Goal: Information Seeking & Learning: Learn about a topic

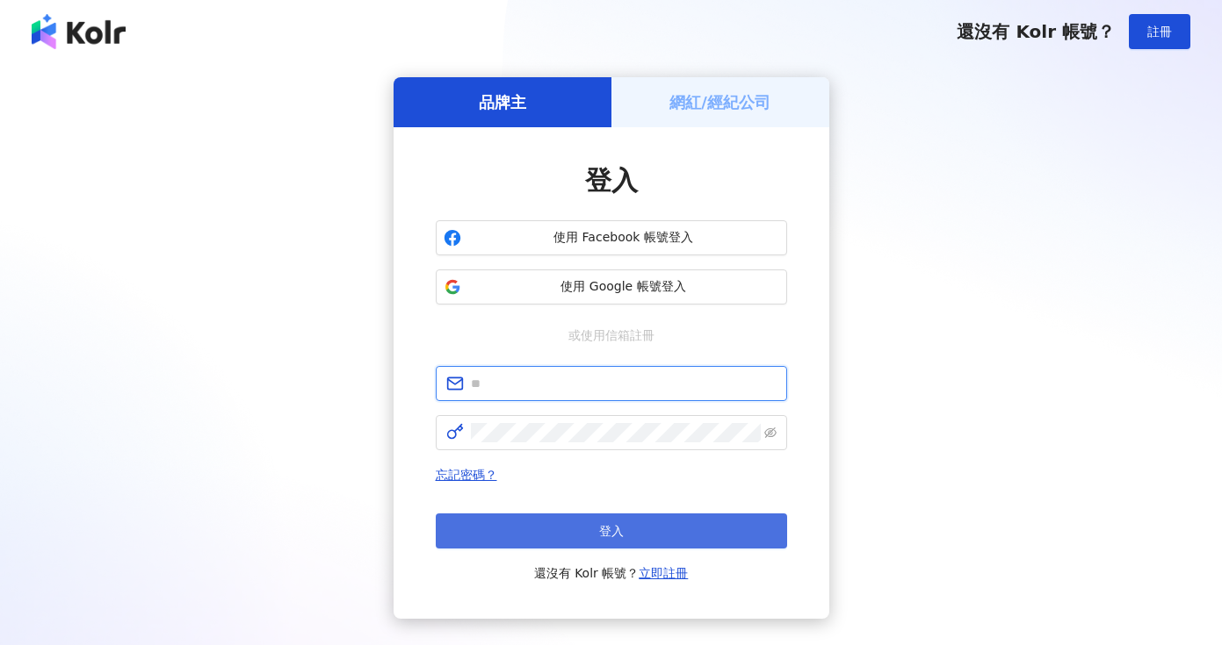
type input "**********"
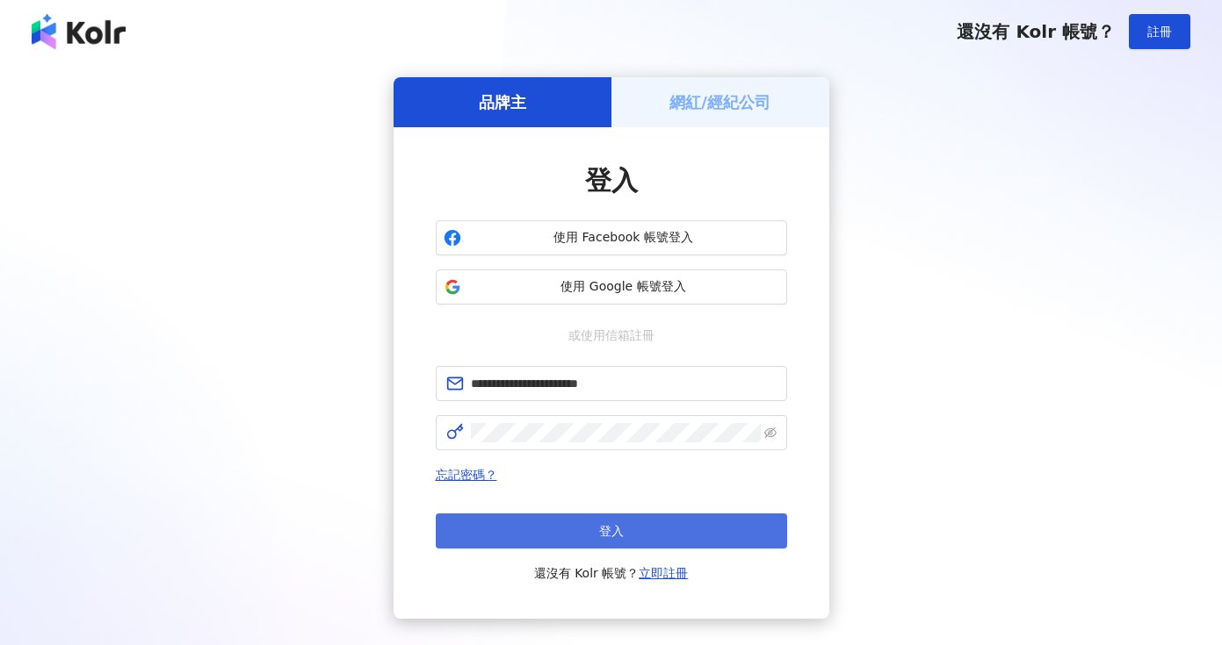
click at [658, 534] on button "登入" at bounding box center [611, 531] width 351 height 35
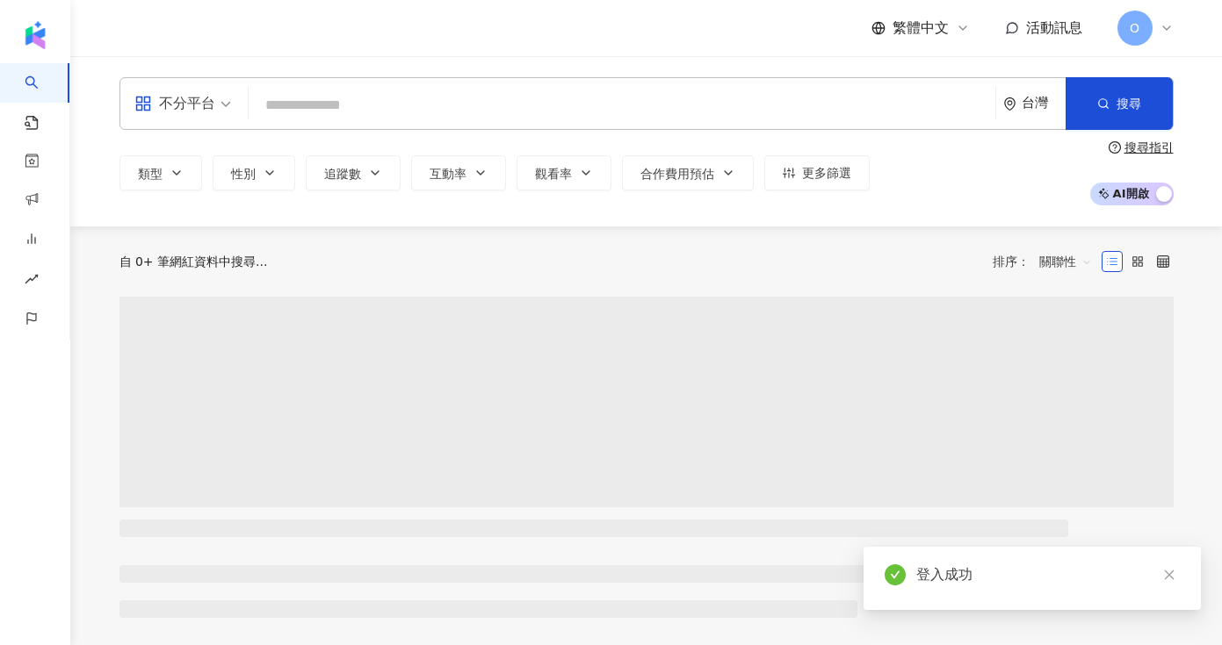
click at [198, 105] on div "不分平台" at bounding box center [174, 104] width 81 height 28
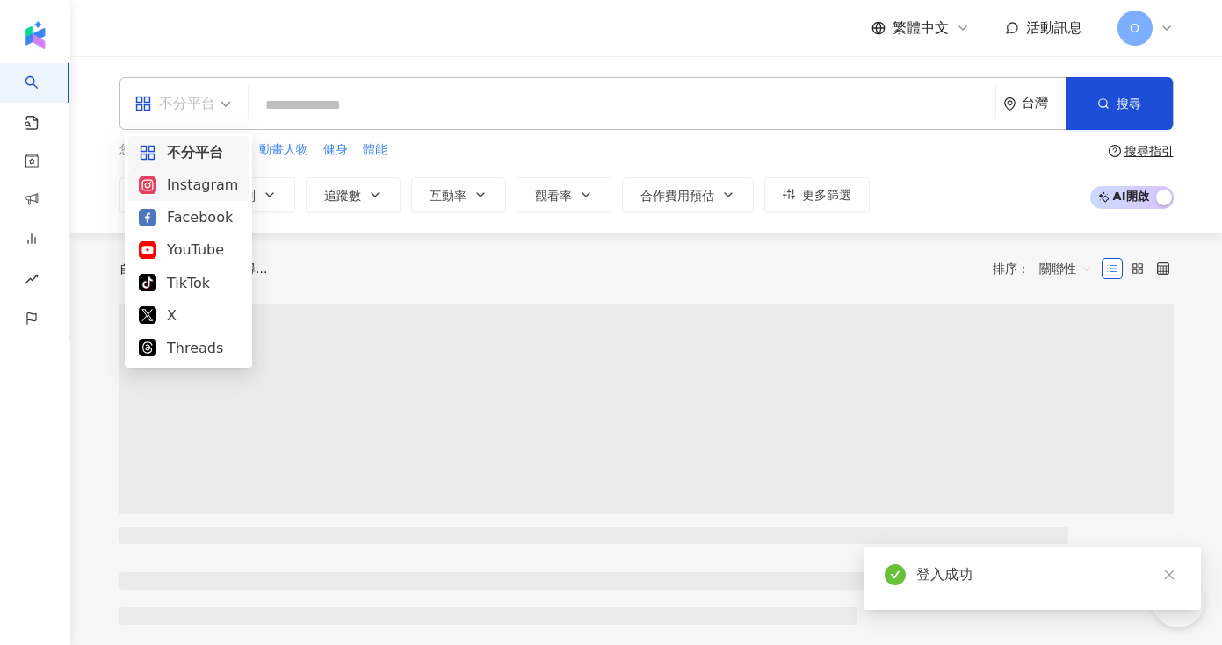
click at [179, 191] on div "Instagram" at bounding box center [188, 185] width 99 height 22
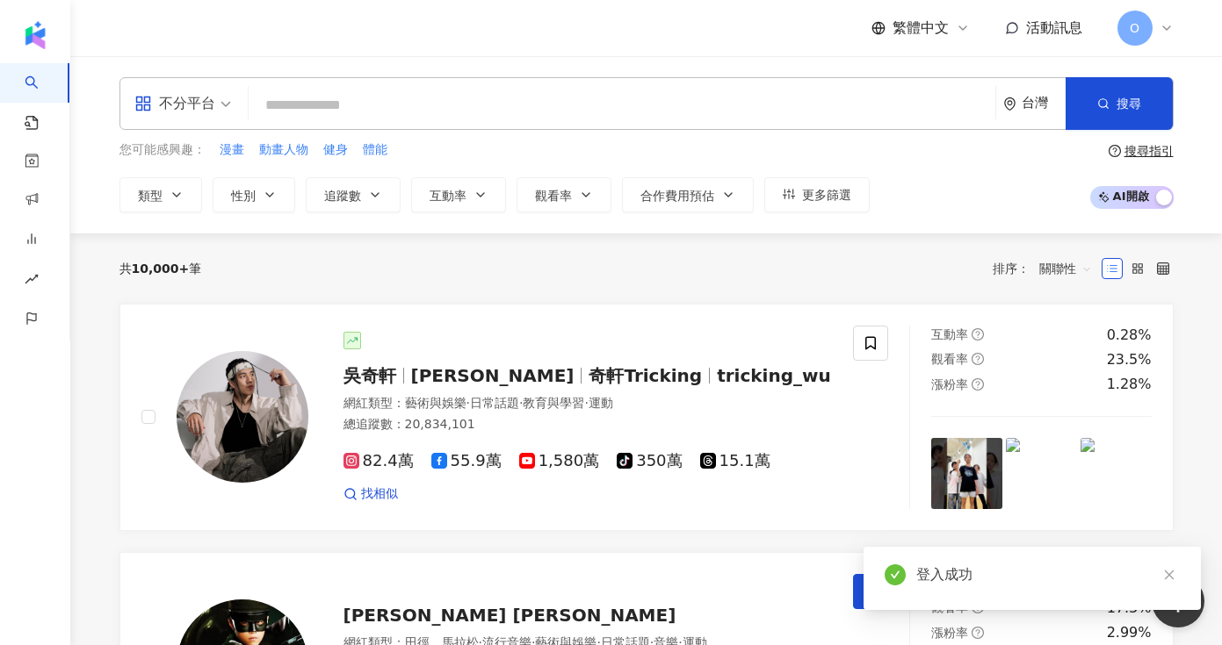
click at [337, 99] on input "search" at bounding box center [622, 105] width 732 height 33
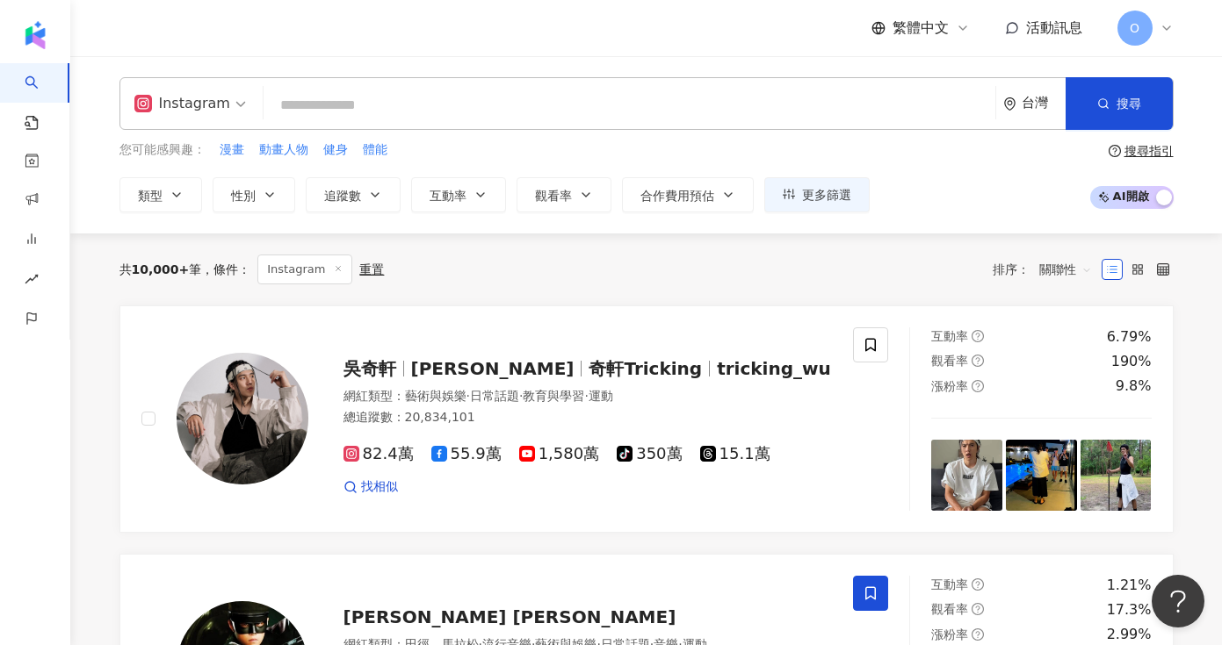
click at [341, 109] on input "search" at bounding box center [628, 105] width 717 height 33
click at [159, 192] on span "類型" at bounding box center [150, 196] width 25 height 14
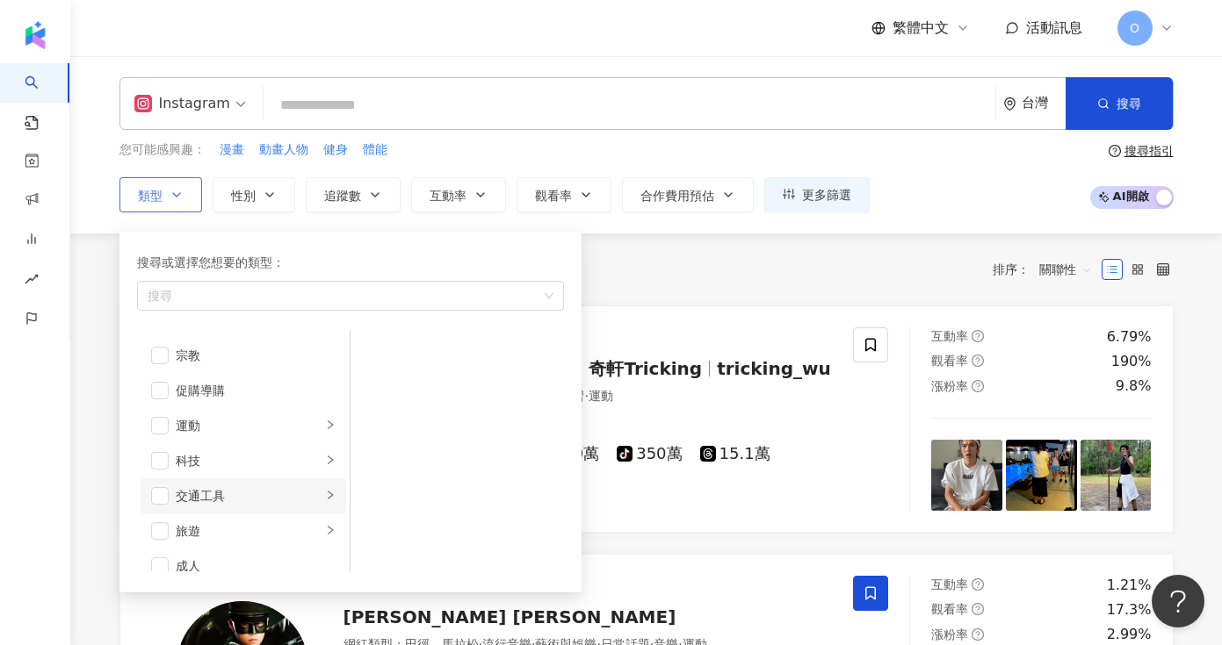
scroll to position [609, 0]
click at [168, 522] on span "button" at bounding box center [160, 516] width 18 height 18
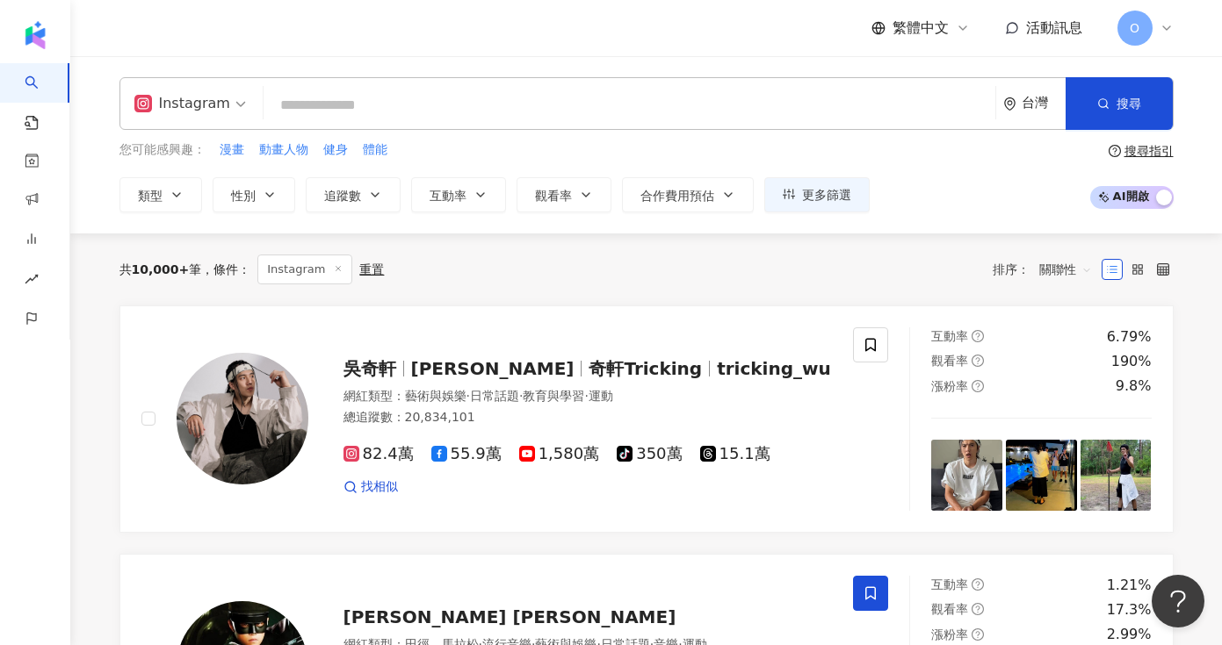
click at [977, 245] on div "共 10,000+ 筆 條件 ： Instagram 重置 排序： 關聯性" at bounding box center [646, 270] width 1054 height 72
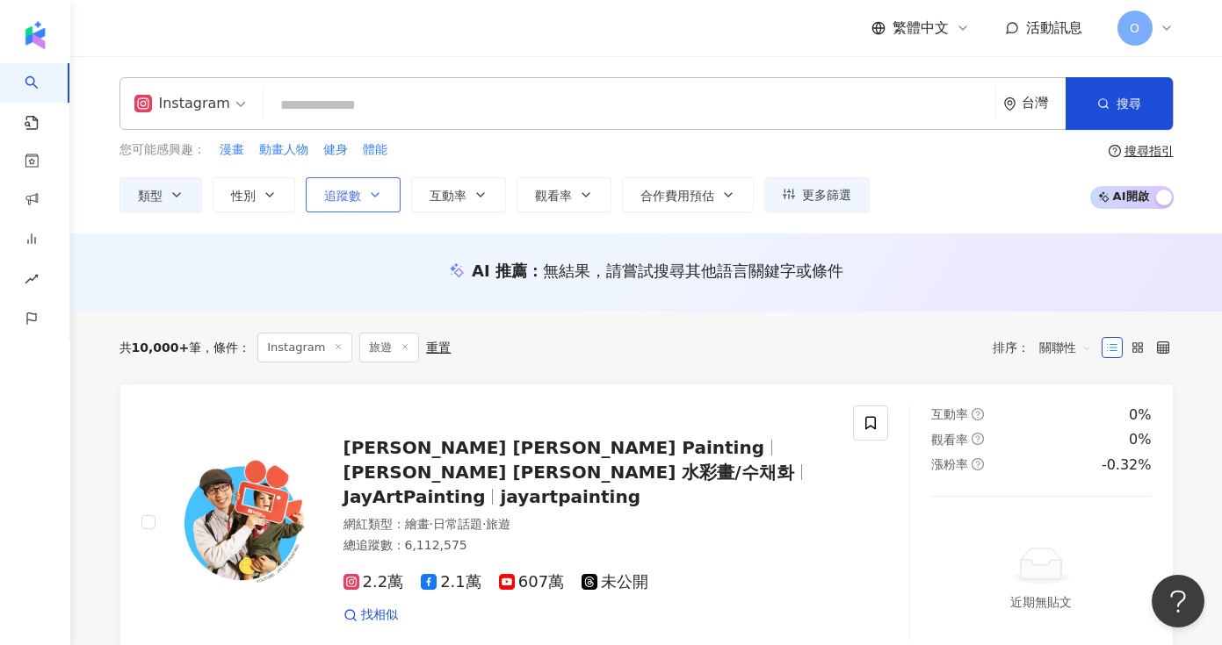
click at [353, 205] on button "追蹤數" at bounding box center [353, 194] width 95 height 35
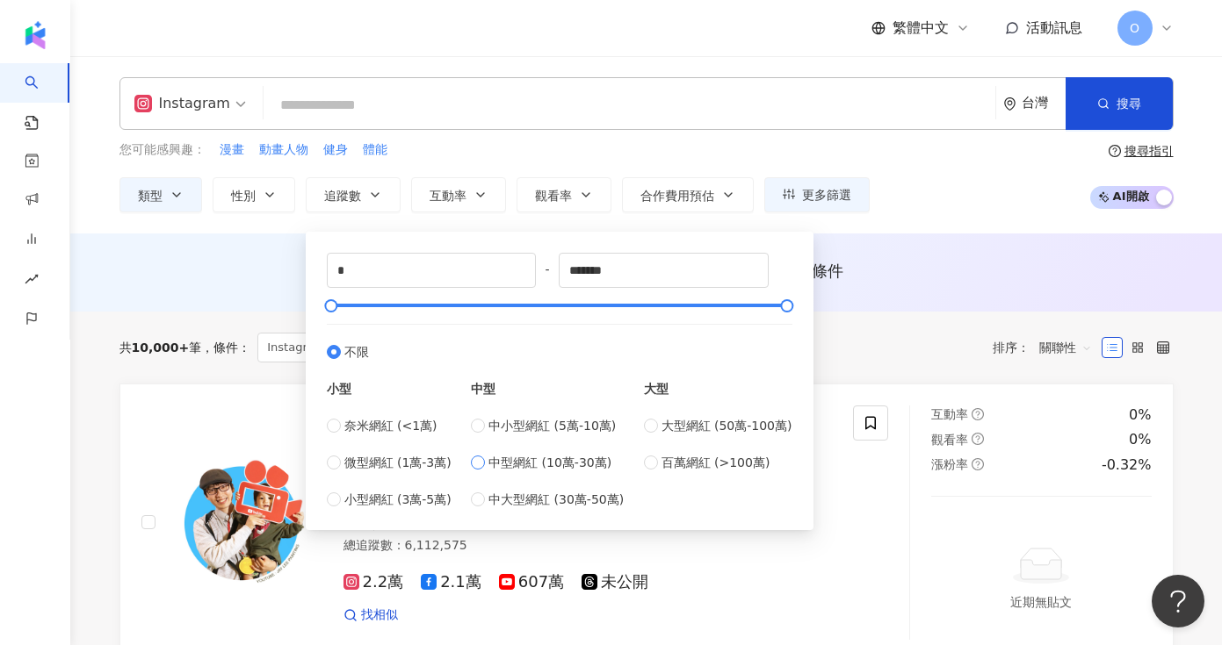
click at [510, 462] on span "中型網紅 (10萬-30萬)" at bounding box center [549, 462] width 123 height 19
type input "******"
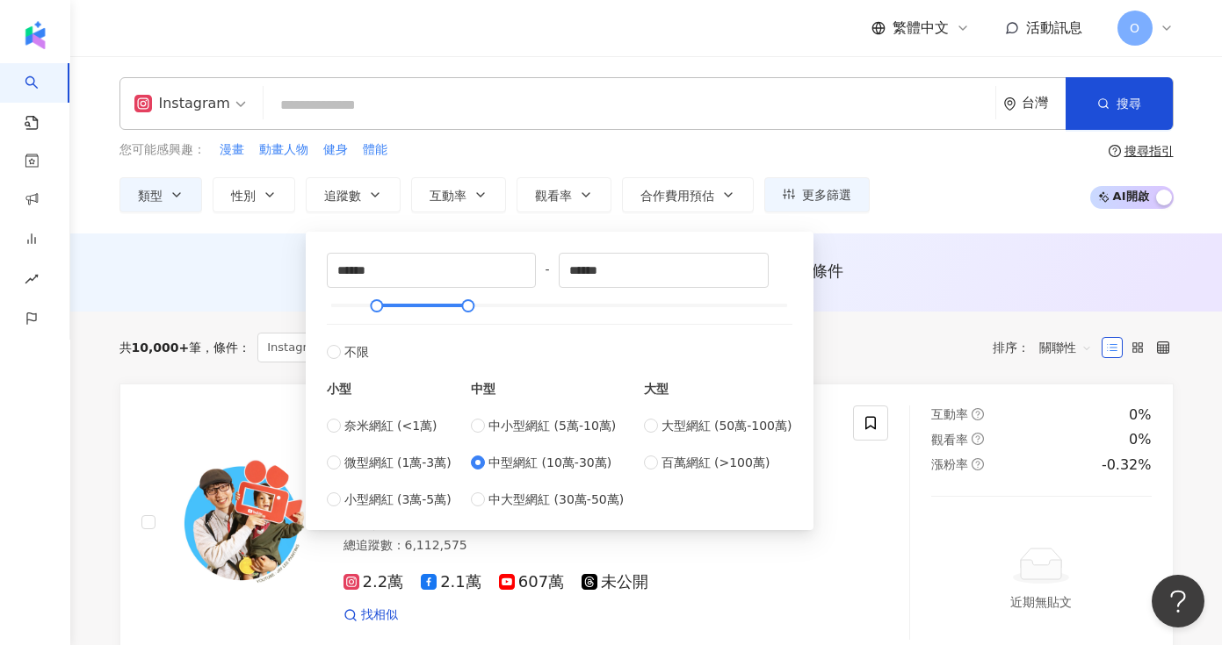
click at [965, 327] on div "共 10,000+ 筆 條件 ： Instagram 旅遊 重置 排序： 關聯性" at bounding box center [646, 348] width 1054 height 72
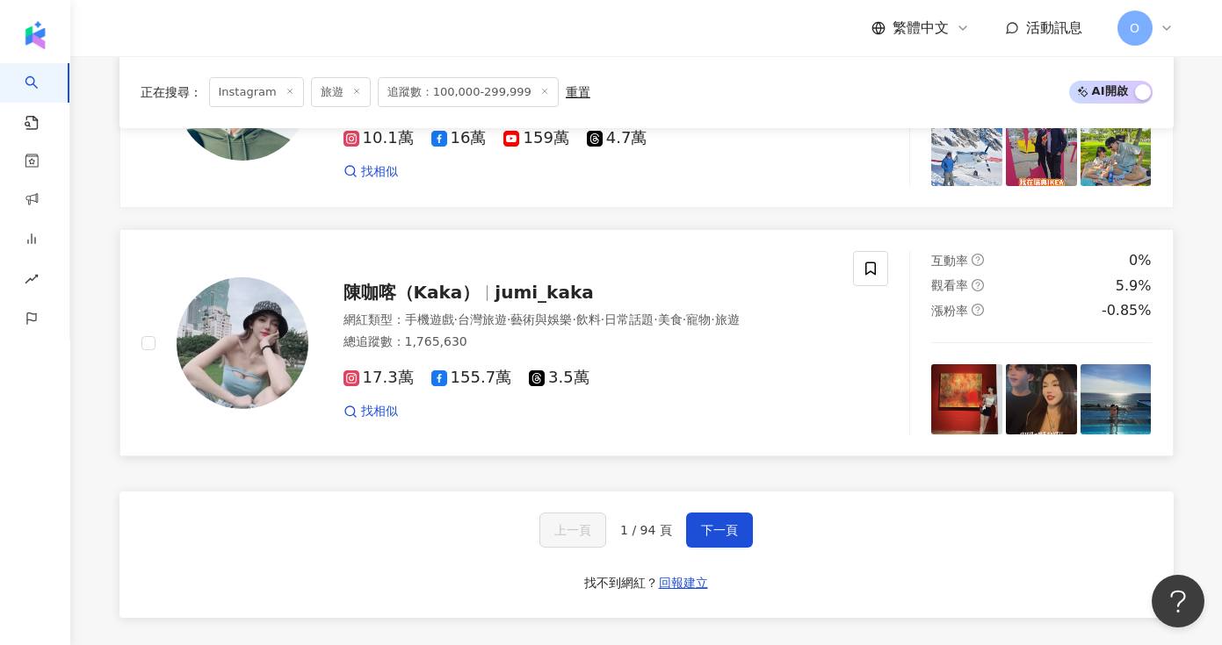
scroll to position [2889, 0]
click at [694, 530] on button "下一頁" at bounding box center [719, 529] width 67 height 35
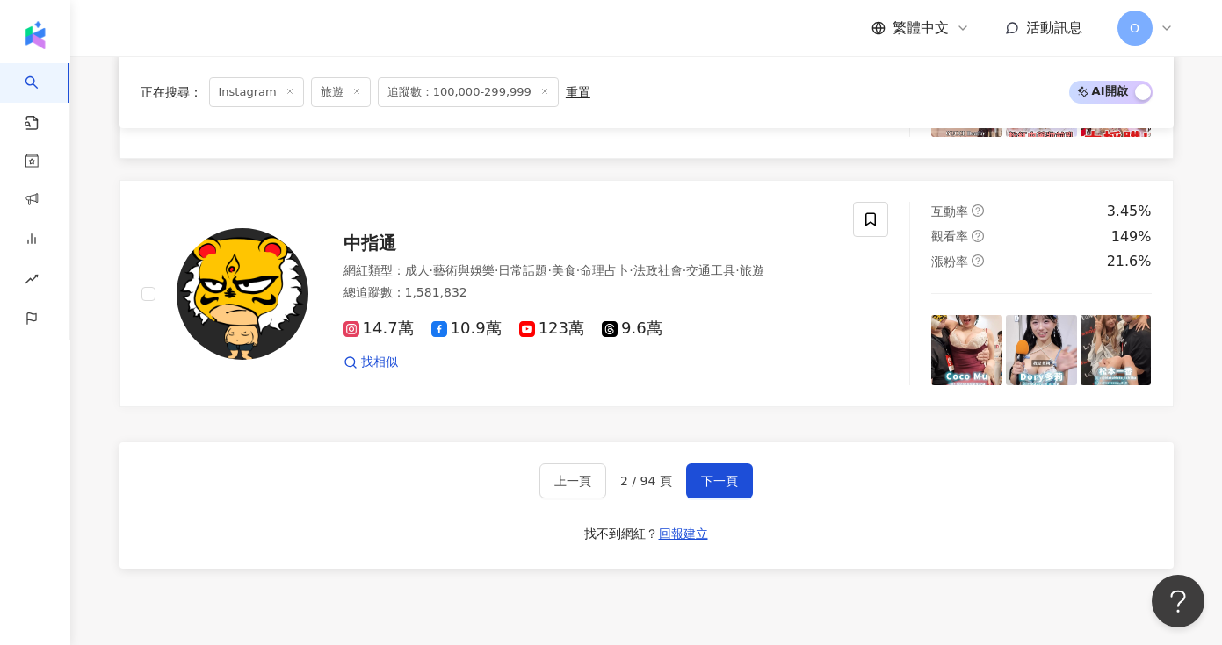
scroll to position [3064, 0]
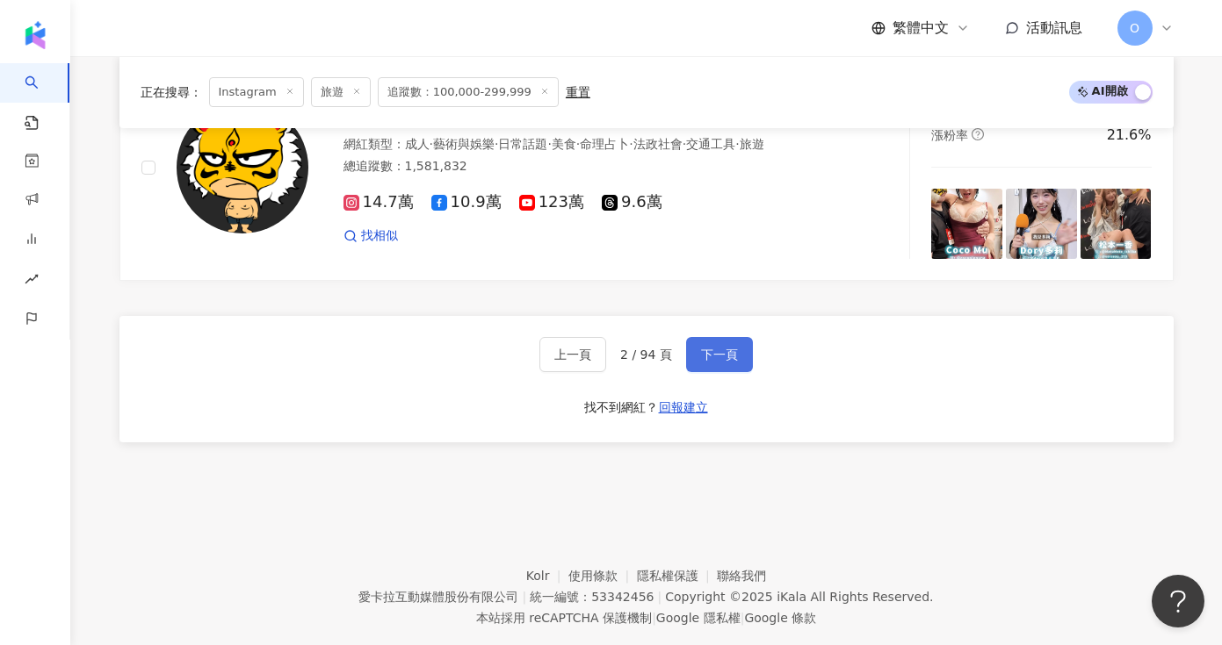
click at [710, 342] on button "下一頁" at bounding box center [719, 354] width 67 height 35
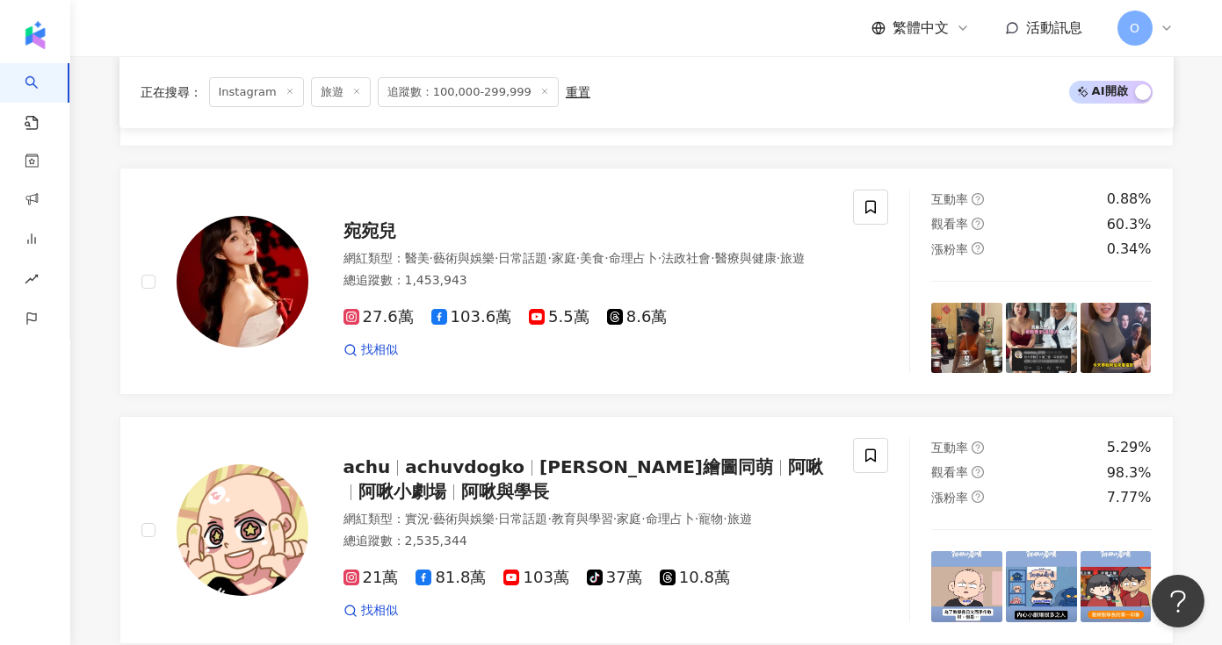
scroll to position [2836, 0]
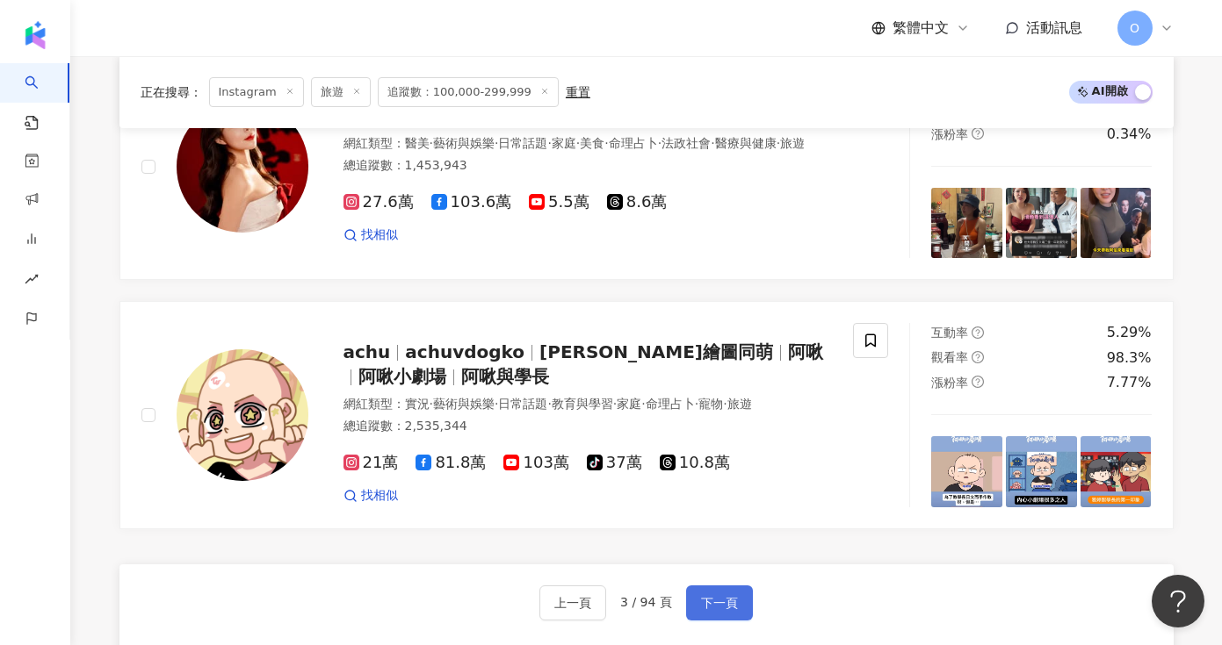
click at [717, 586] on button "下一頁" at bounding box center [719, 603] width 67 height 35
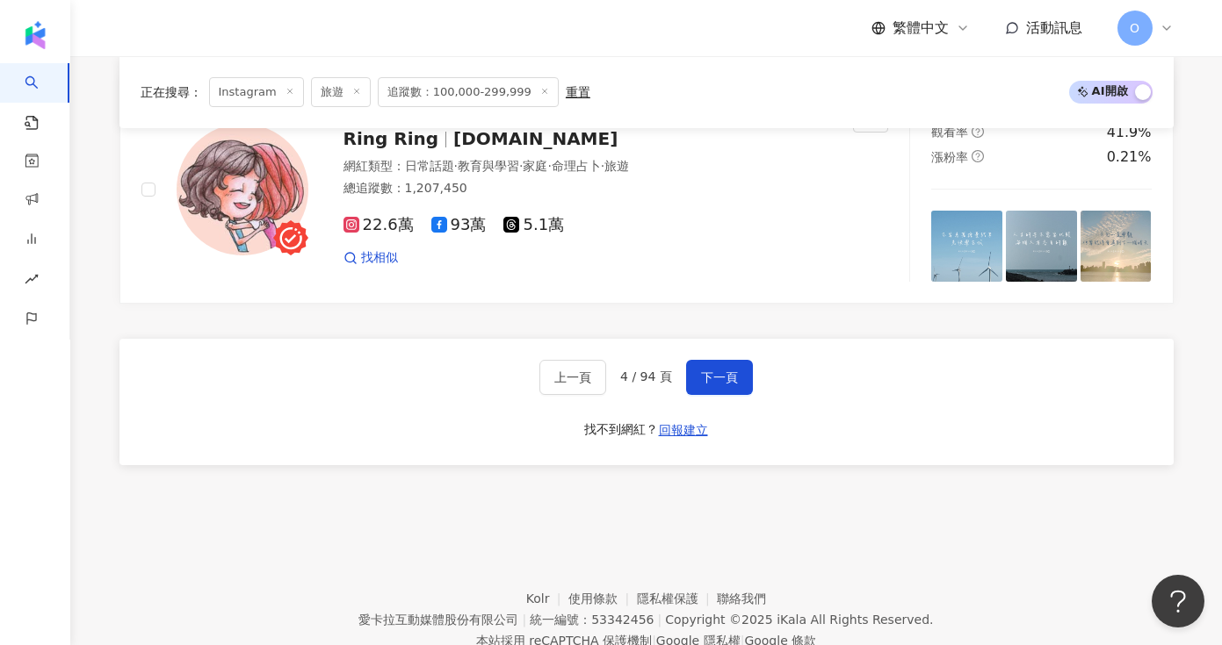
scroll to position [3100, 0]
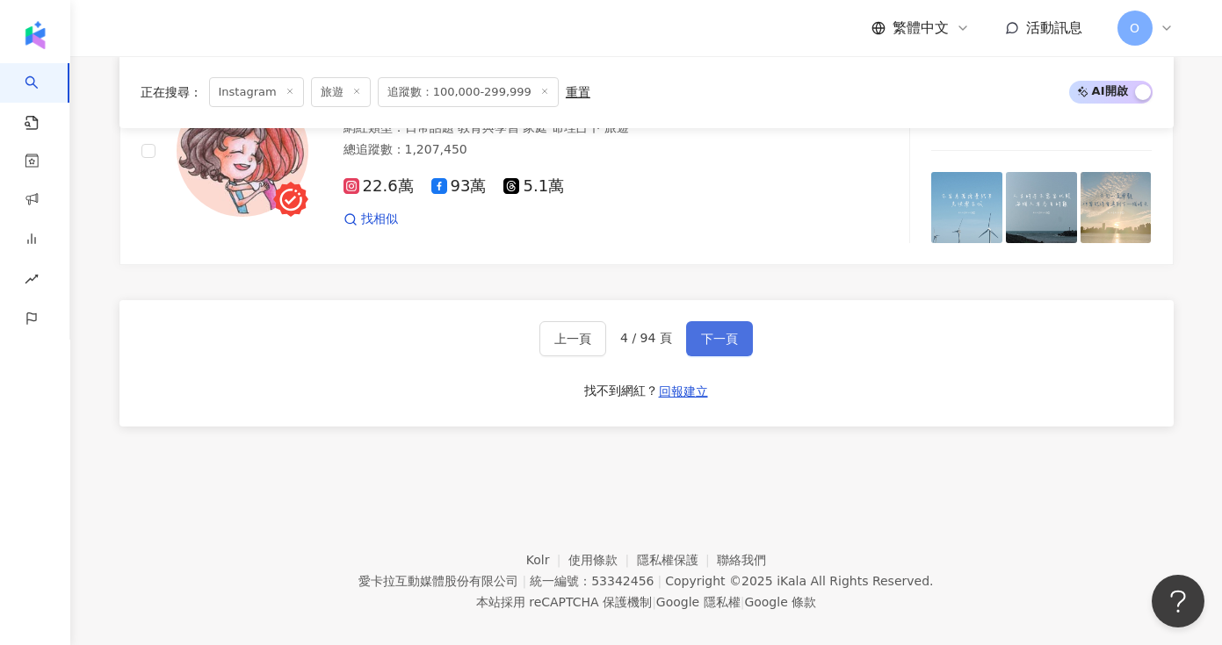
click at [729, 332] on span "下一頁" at bounding box center [719, 339] width 37 height 14
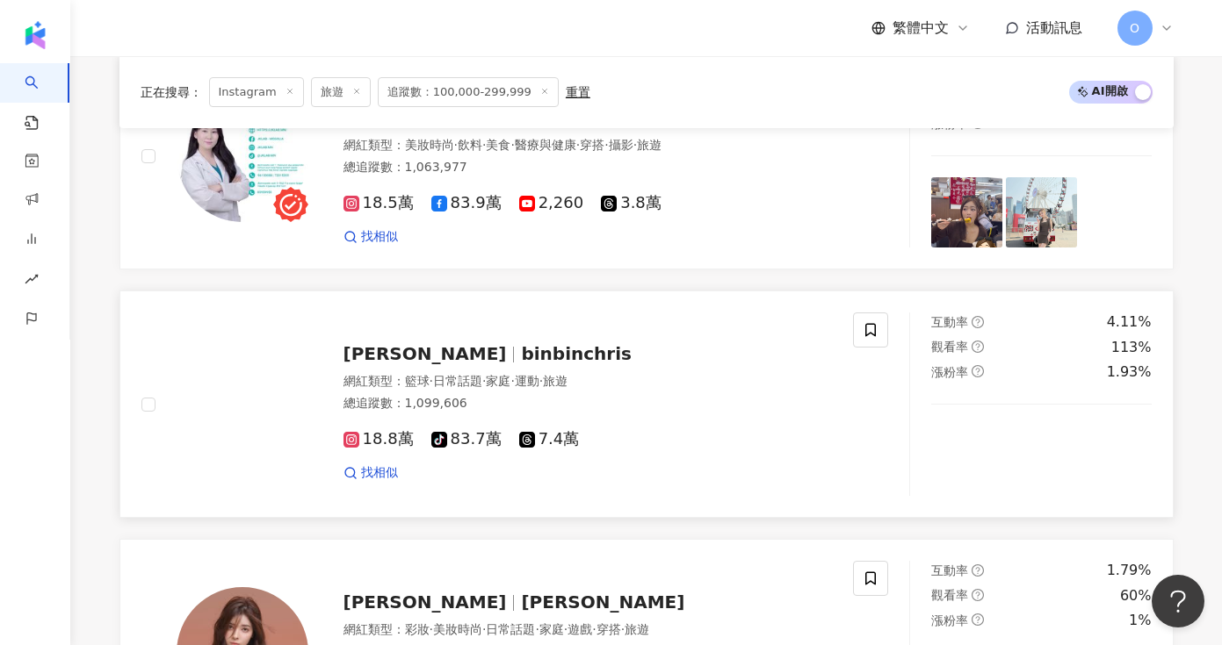
scroll to position [2902, 0]
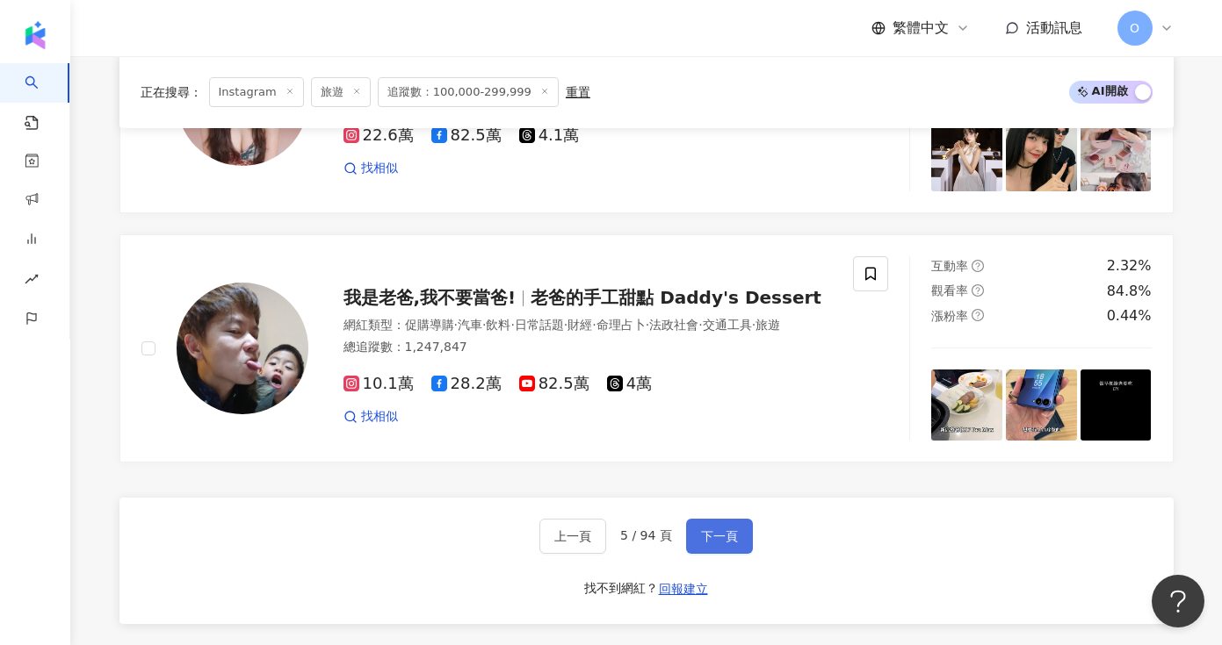
click at [734, 530] on span "下一頁" at bounding box center [719, 537] width 37 height 14
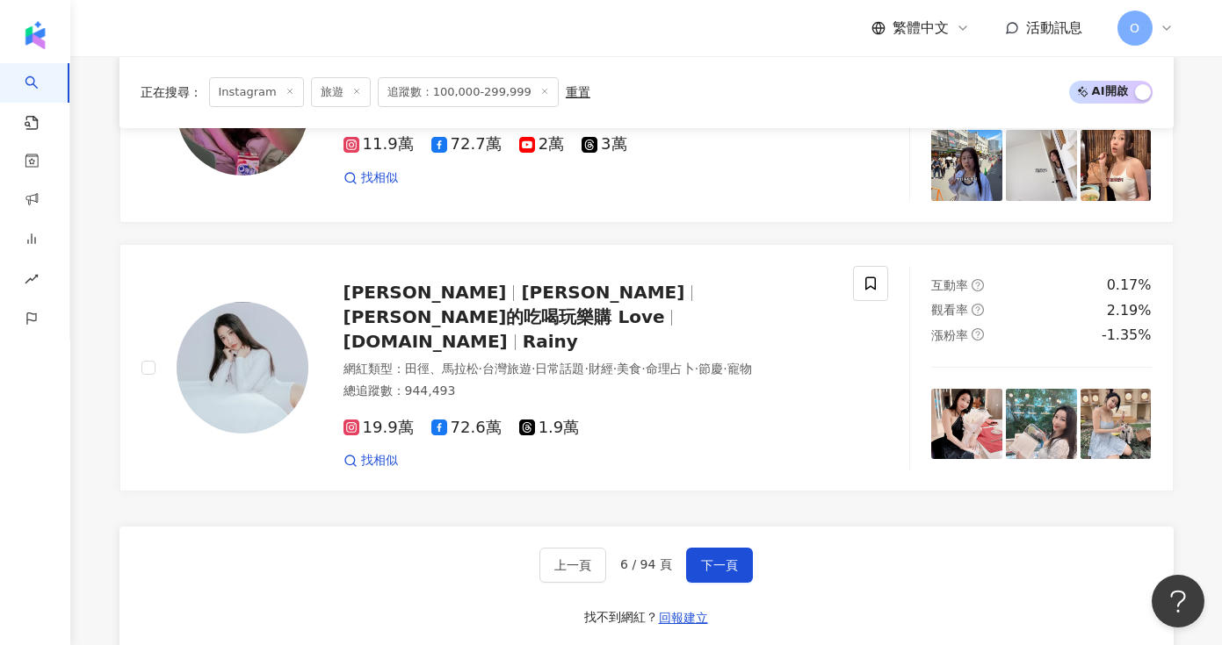
scroll to position [2876, 0]
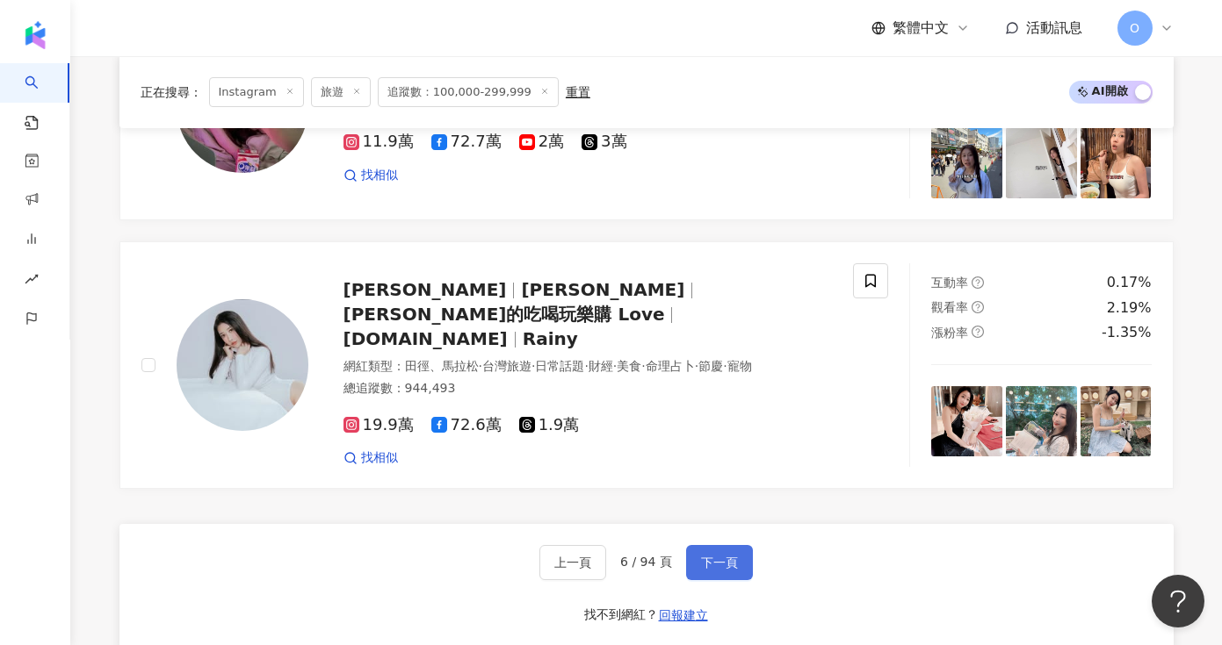
click at [710, 556] on span "下一頁" at bounding box center [719, 563] width 37 height 14
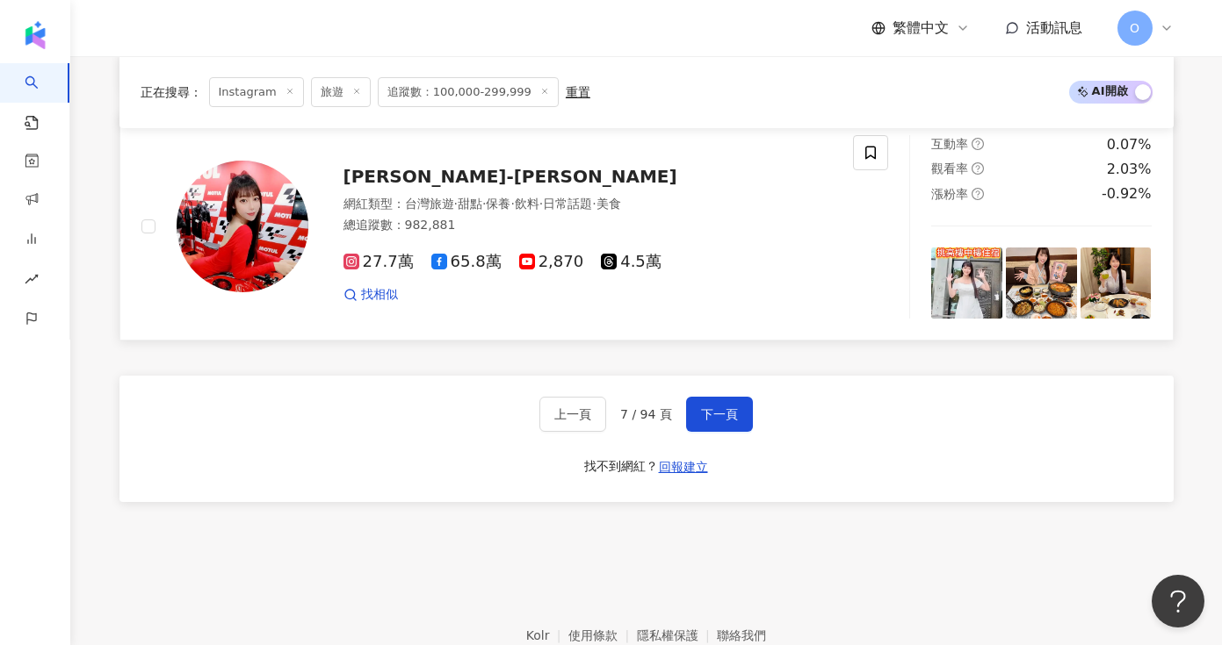
scroll to position [3039, 0]
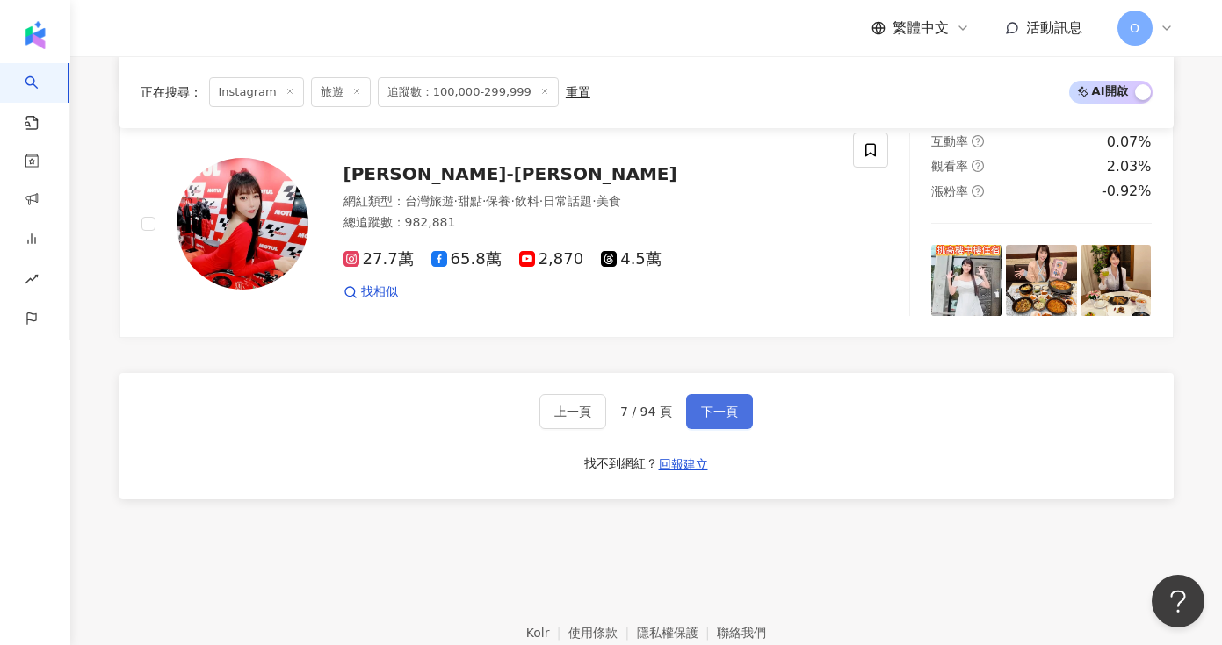
click at [710, 405] on span "下一頁" at bounding box center [719, 412] width 37 height 14
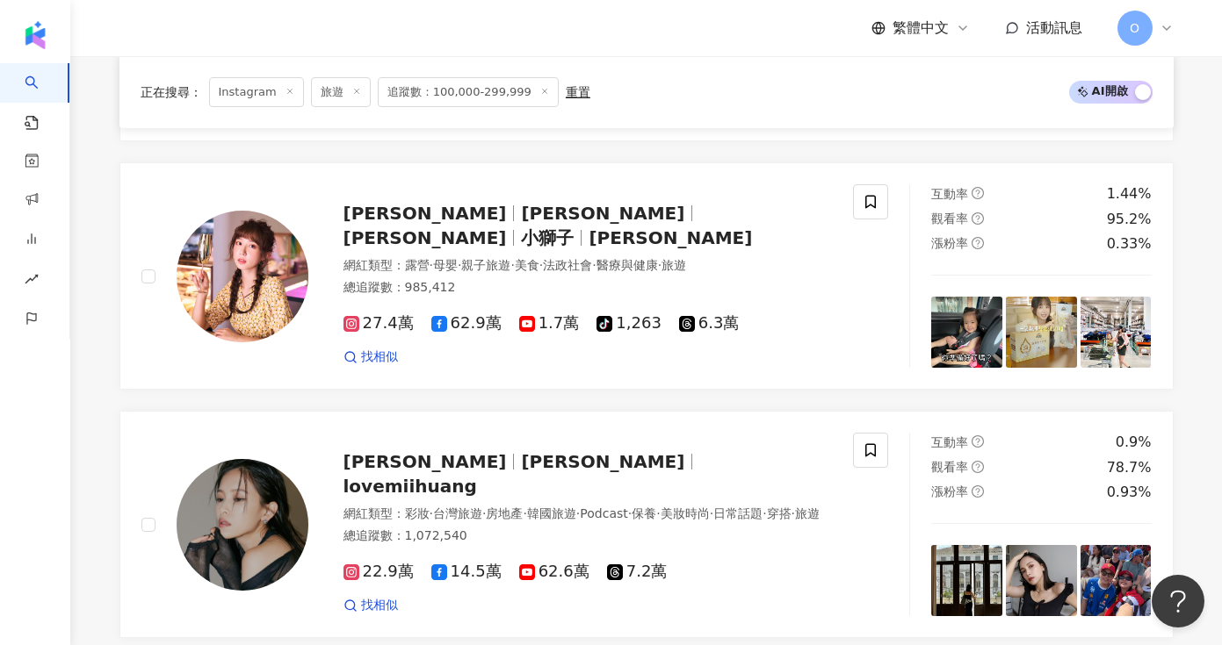
scroll to position [2462, 0]
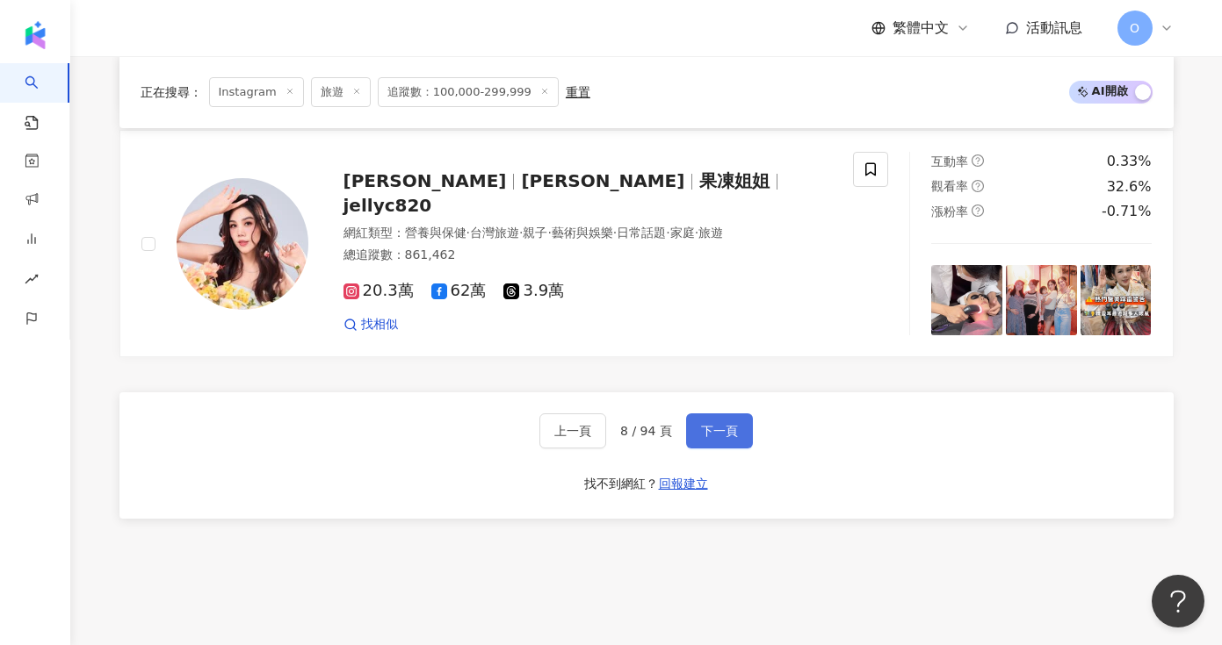
click at [725, 442] on button "下一頁" at bounding box center [719, 431] width 67 height 35
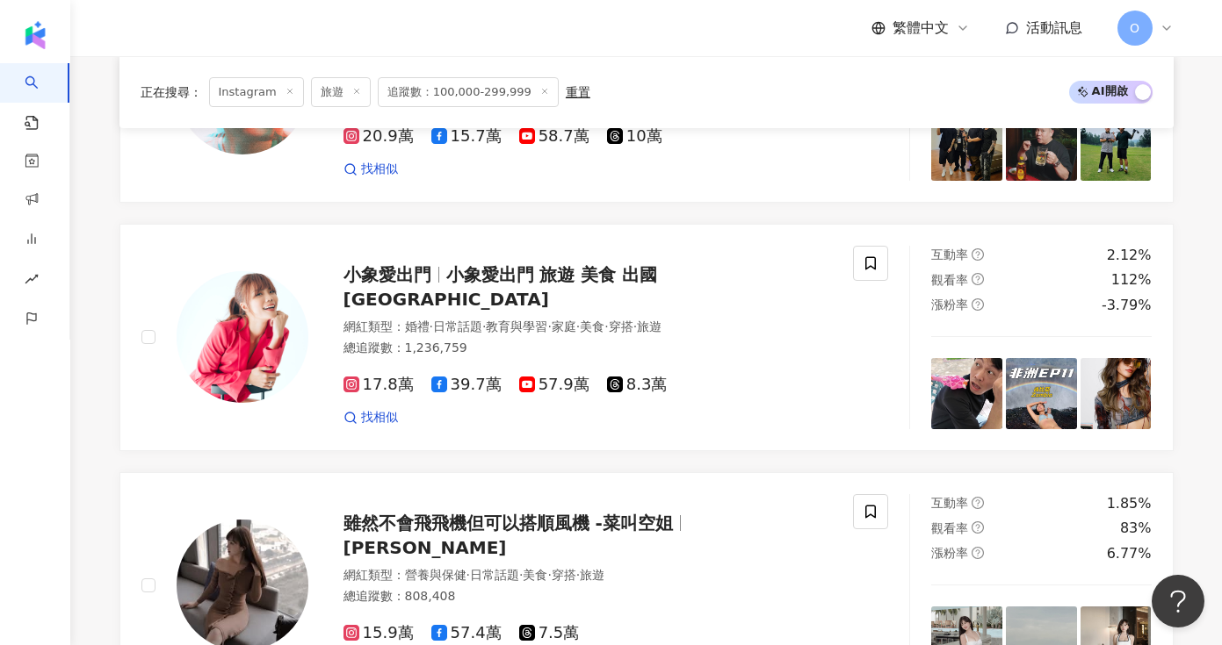
scroll to position [1662, 0]
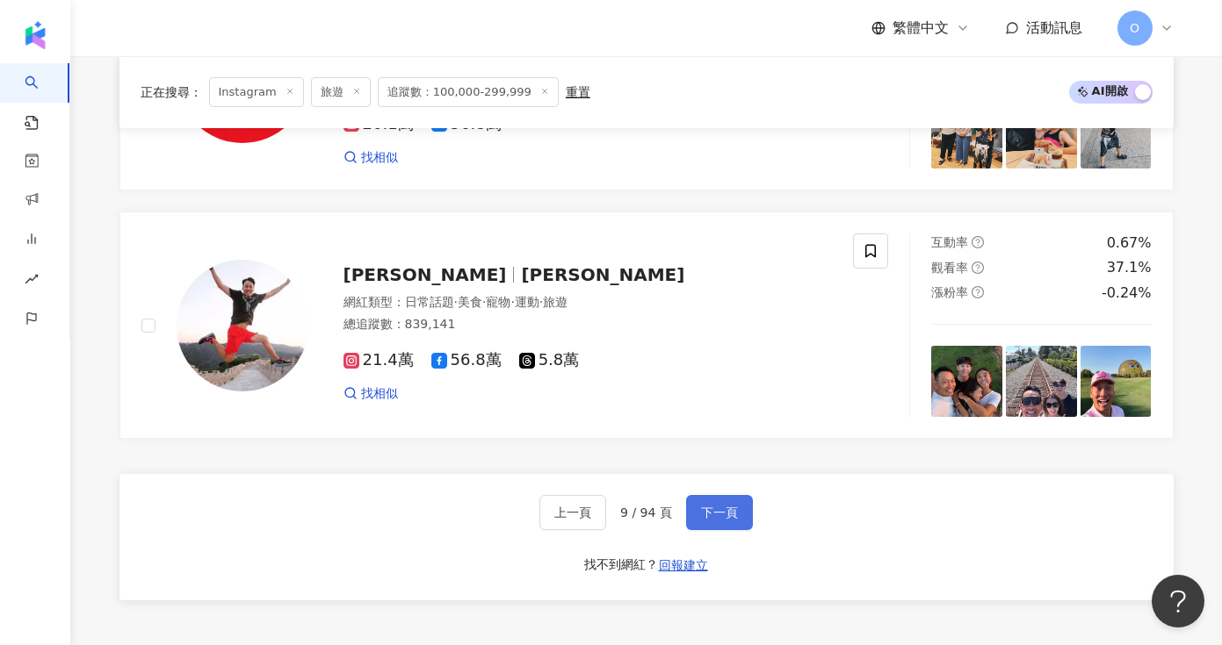
click at [715, 495] on button "下一頁" at bounding box center [719, 512] width 67 height 35
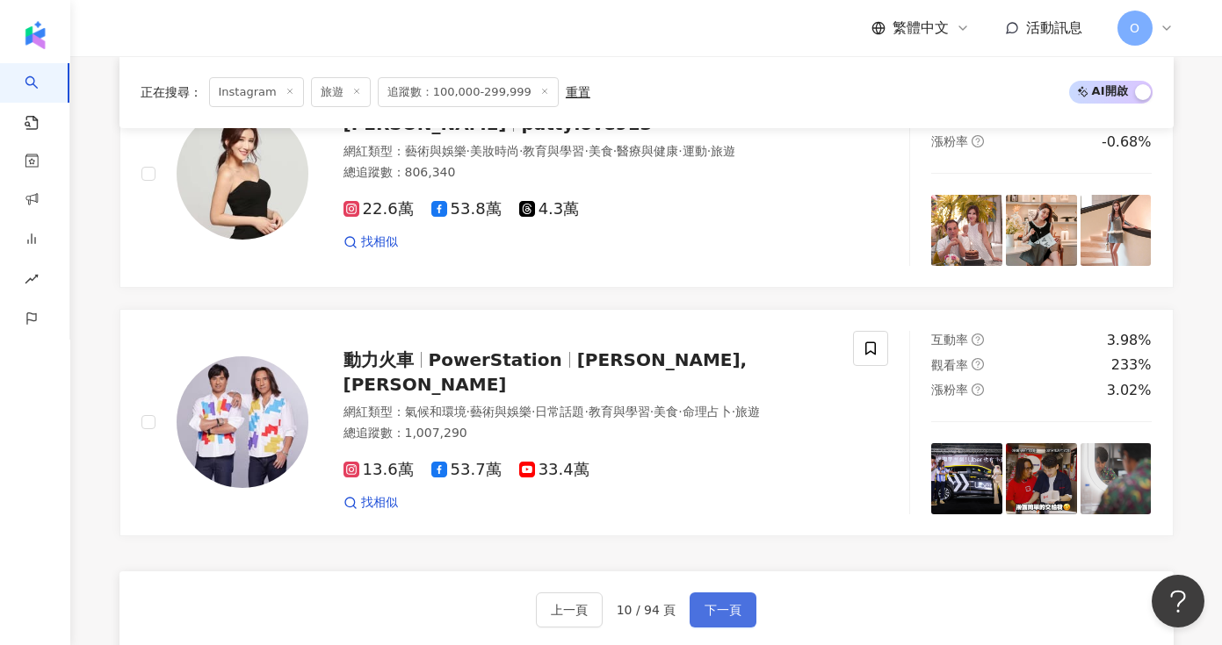
scroll to position [2864, 0]
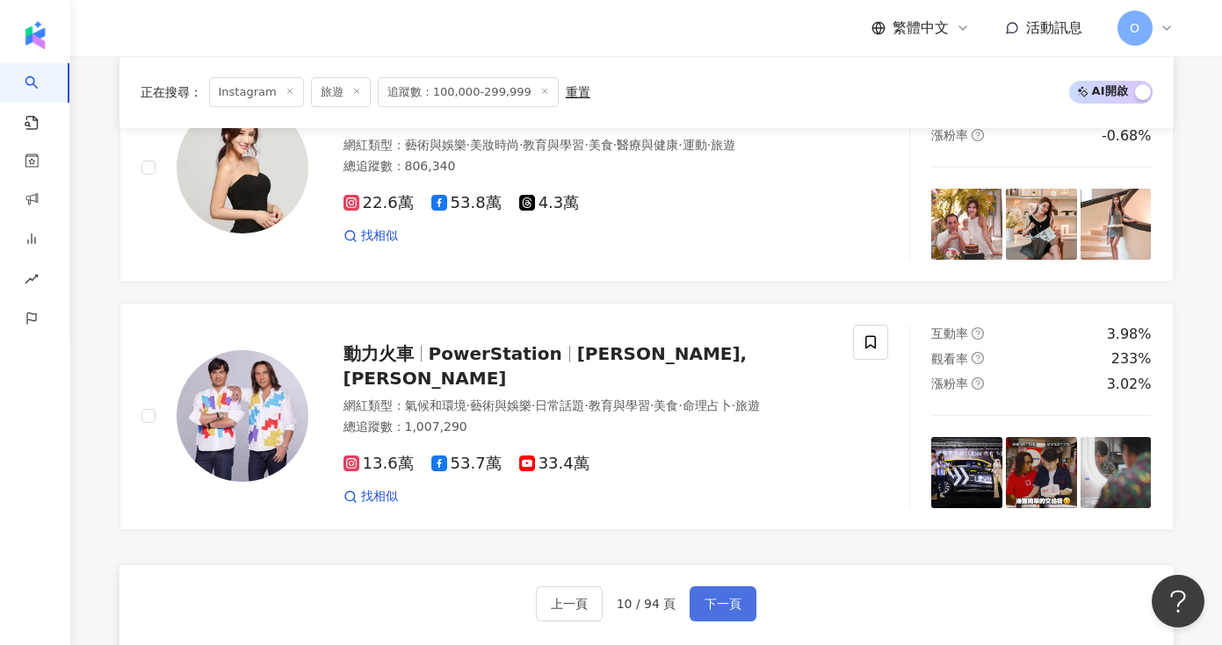
click at [722, 587] on button "下一頁" at bounding box center [722, 604] width 67 height 35
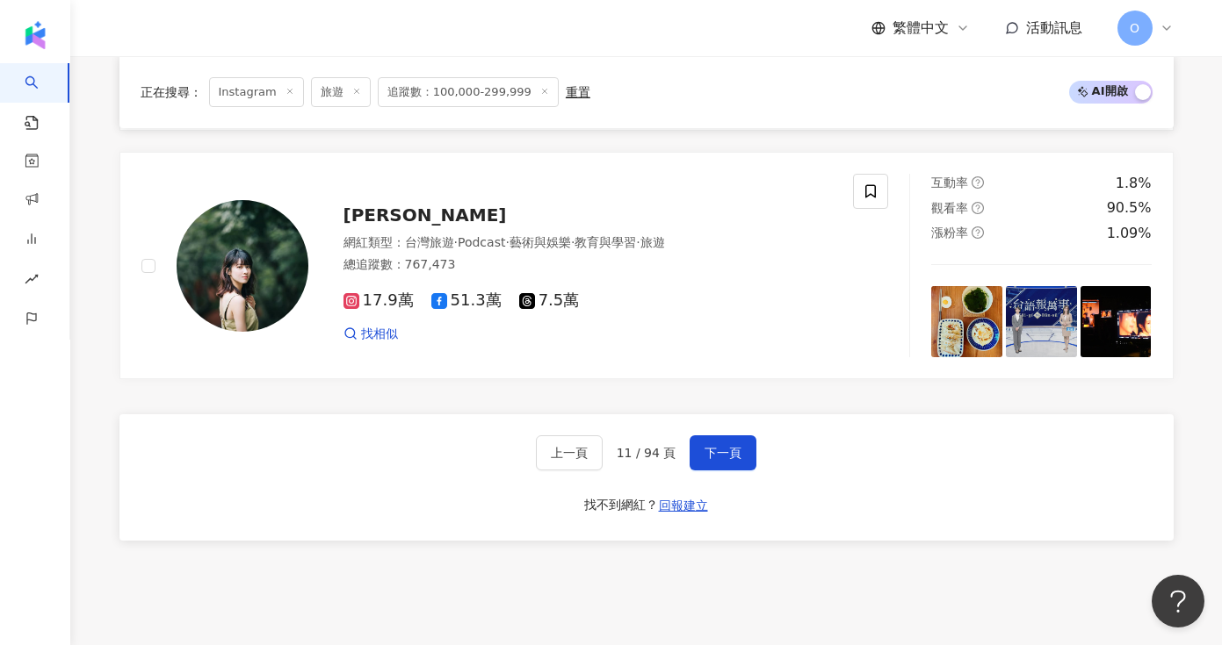
scroll to position [2982, 0]
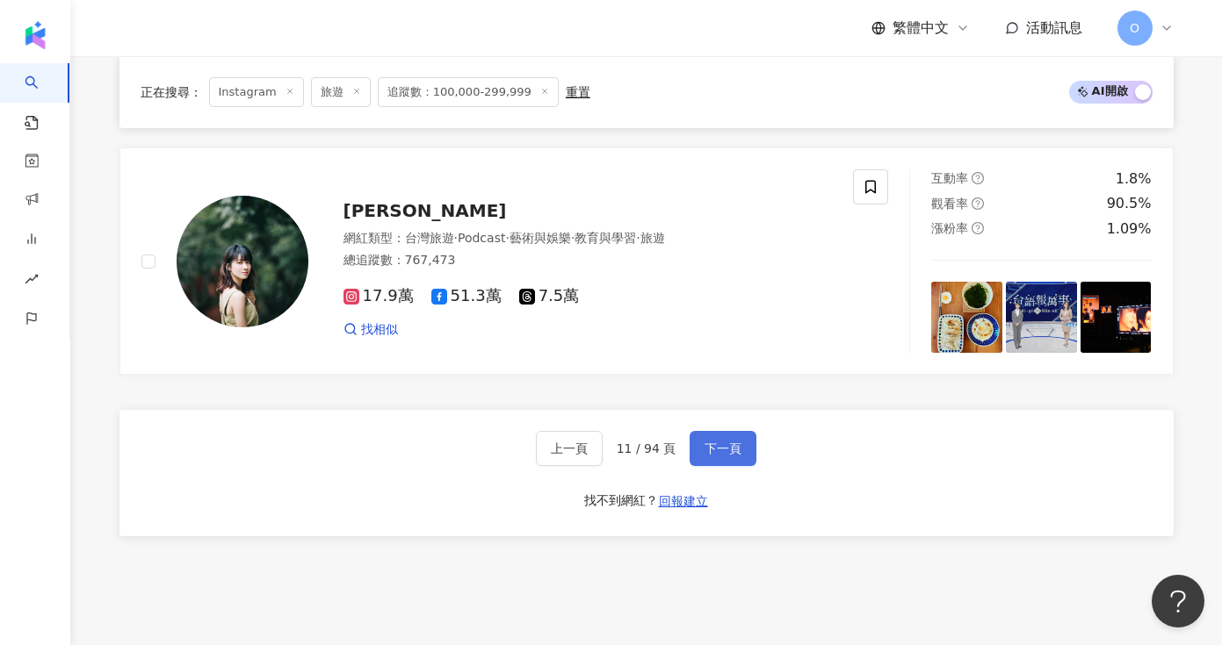
click at [734, 446] on button "下一頁" at bounding box center [722, 448] width 67 height 35
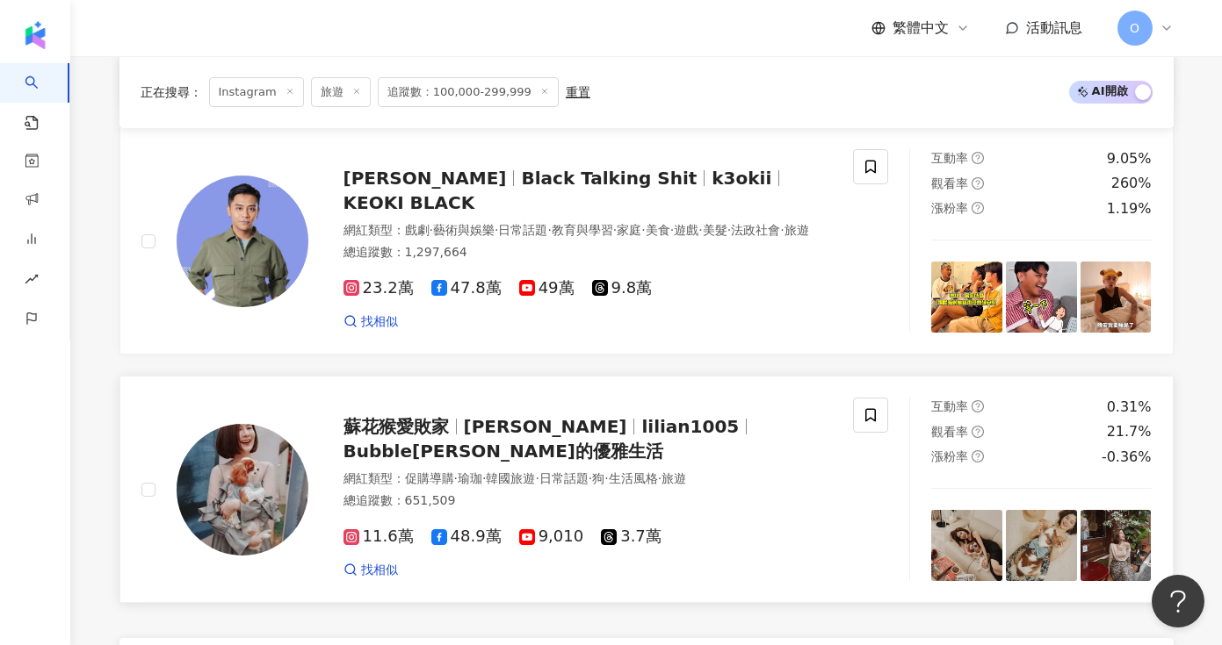
scroll to position [3100, 0]
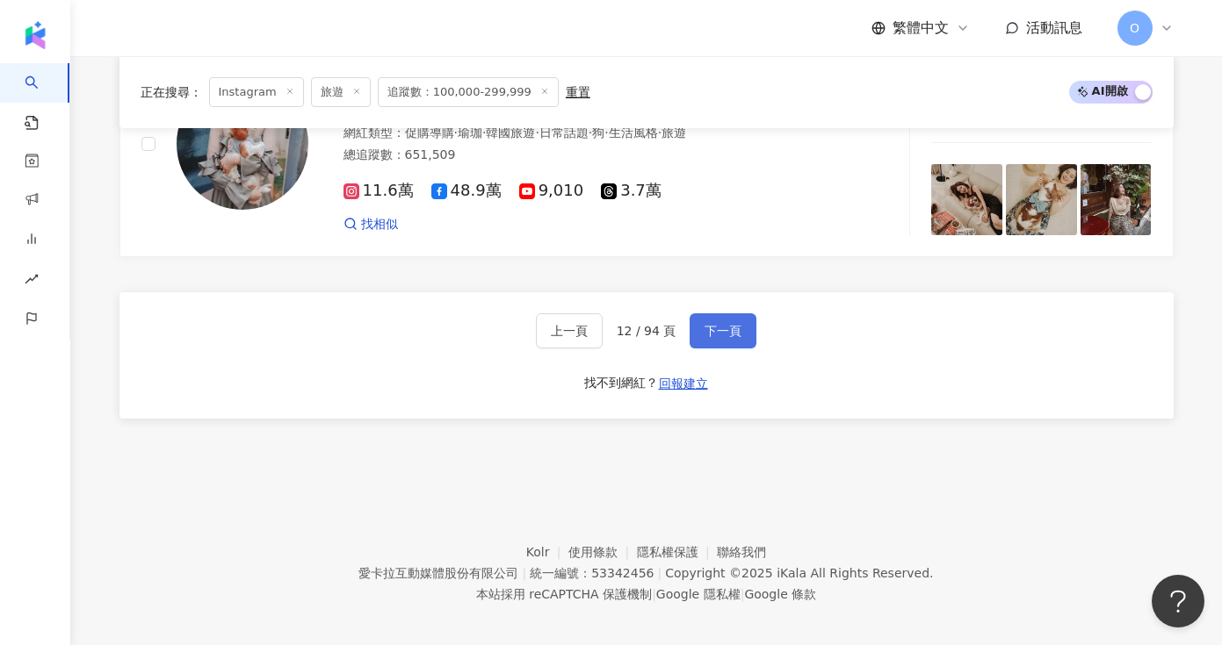
click at [712, 324] on span "下一頁" at bounding box center [722, 331] width 37 height 14
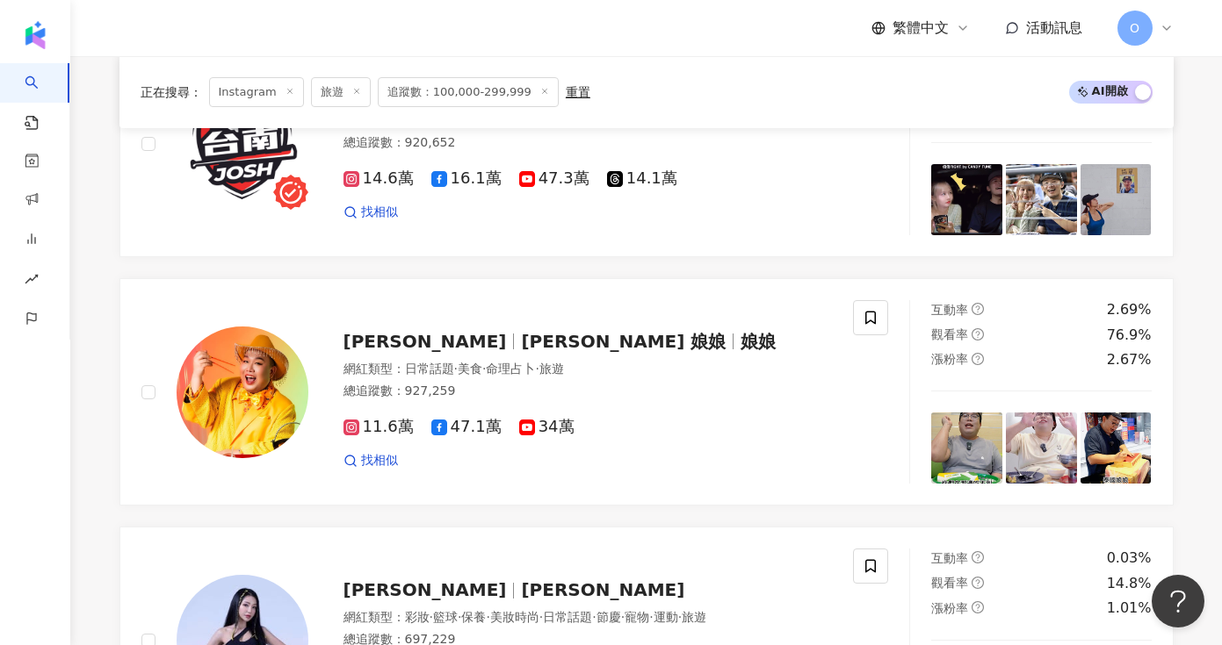
scroll to position [2610, 0]
